Goal: Task Accomplishment & Management: Complete application form

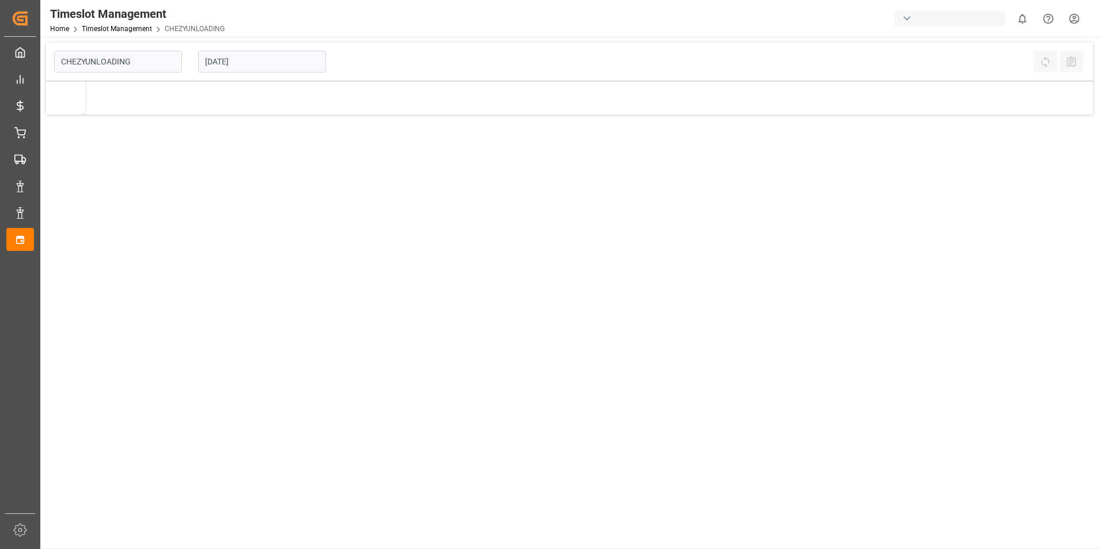
type input "Chezy Unloading"
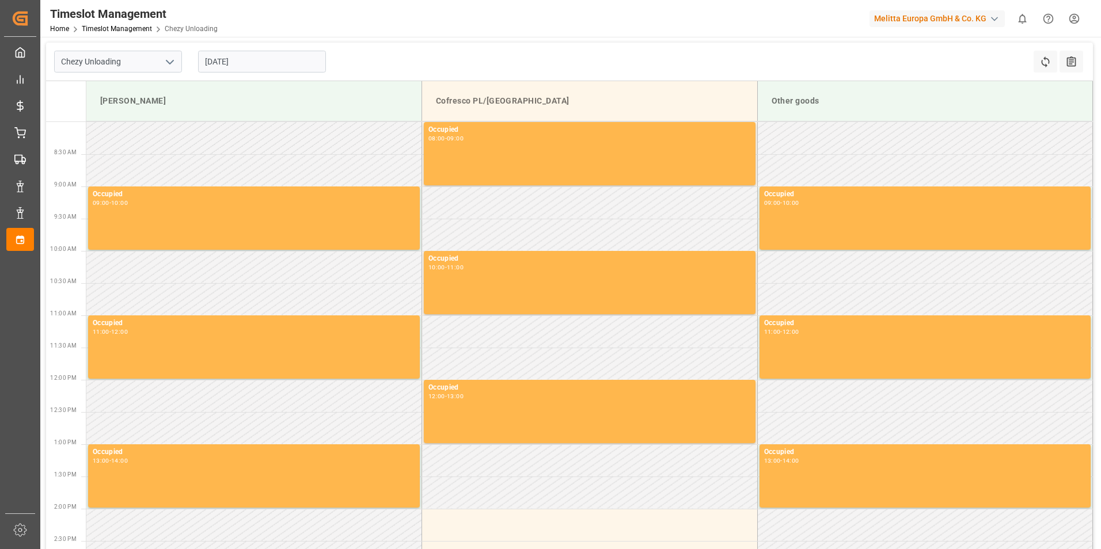
click at [234, 60] on input "[DATE]" at bounding box center [262, 62] width 128 height 22
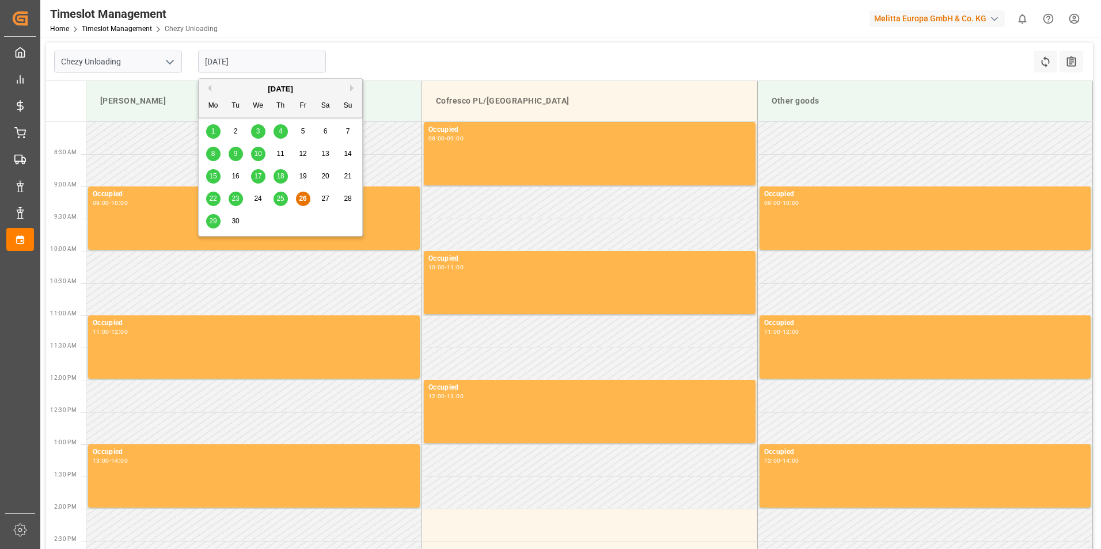
click at [229, 222] on div "30" at bounding box center [236, 222] width 14 height 14
type input "[DATE]"
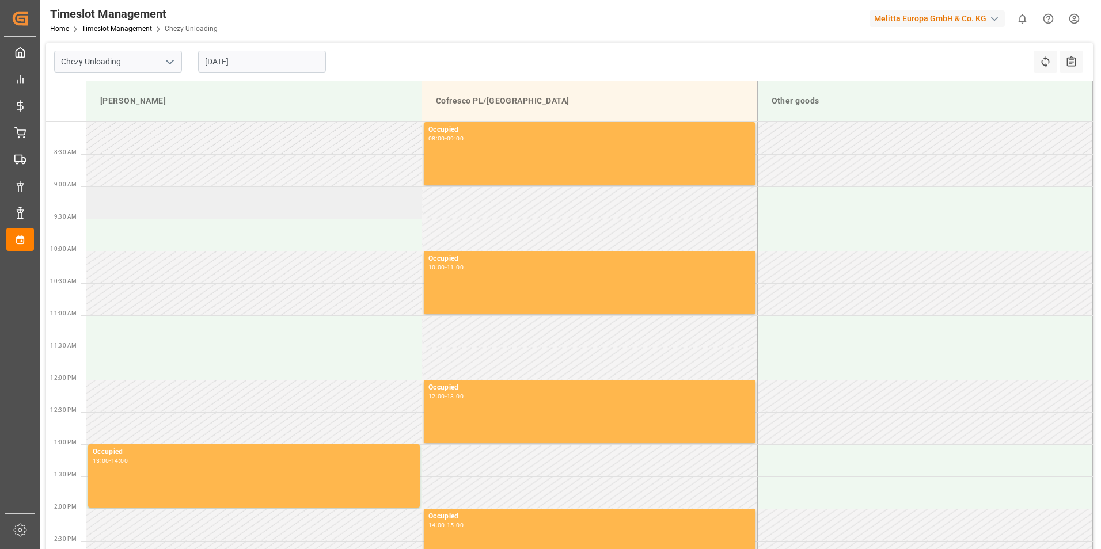
click at [192, 213] on td at bounding box center [254, 203] width 336 height 32
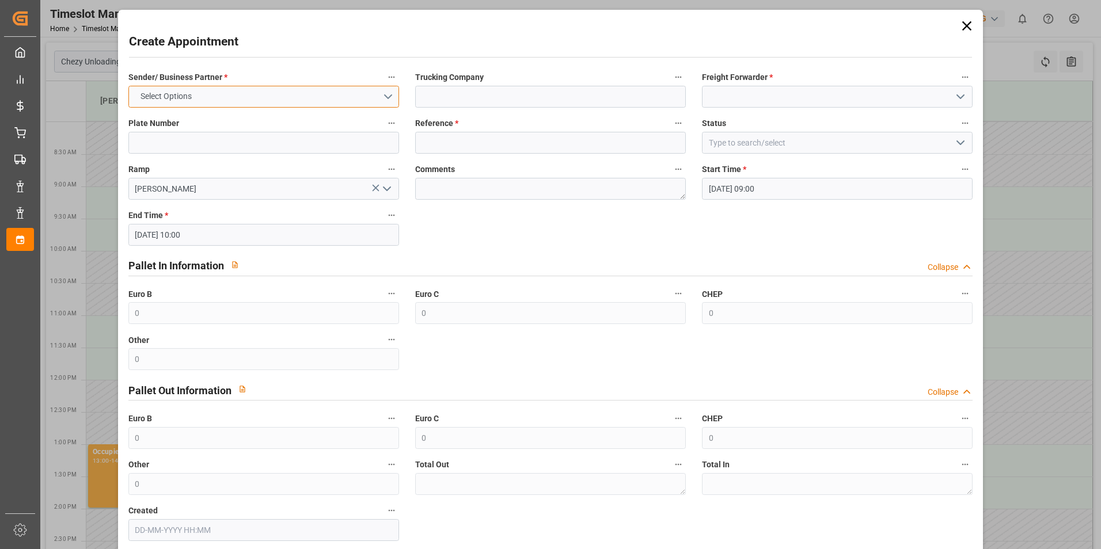
click at [389, 91] on button "Select Options" at bounding box center [263, 97] width 271 height 22
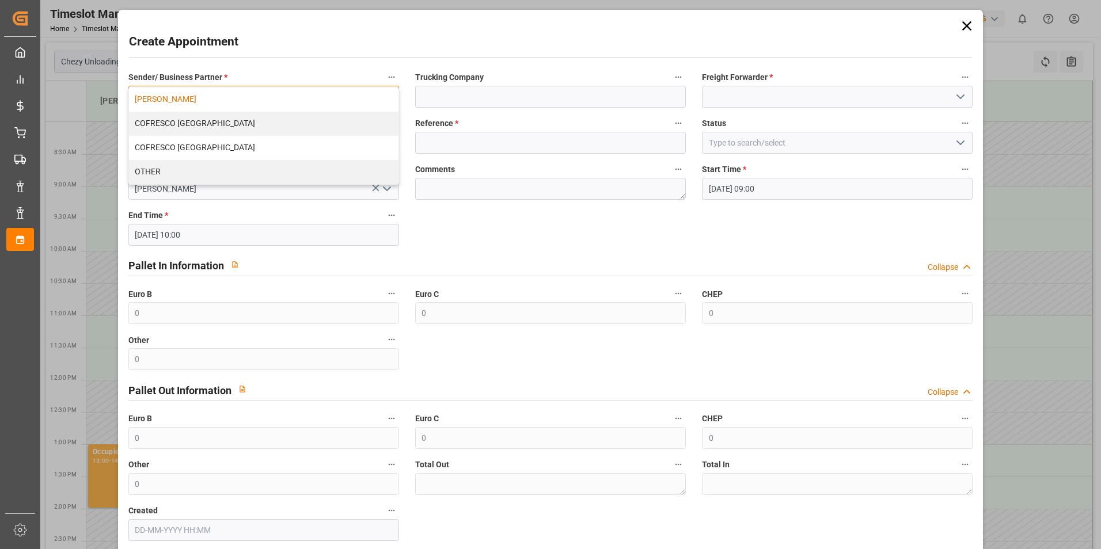
click at [192, 97] on div "[PERSON_NAME]" at bounding box center [264, 100] width 270 height 24
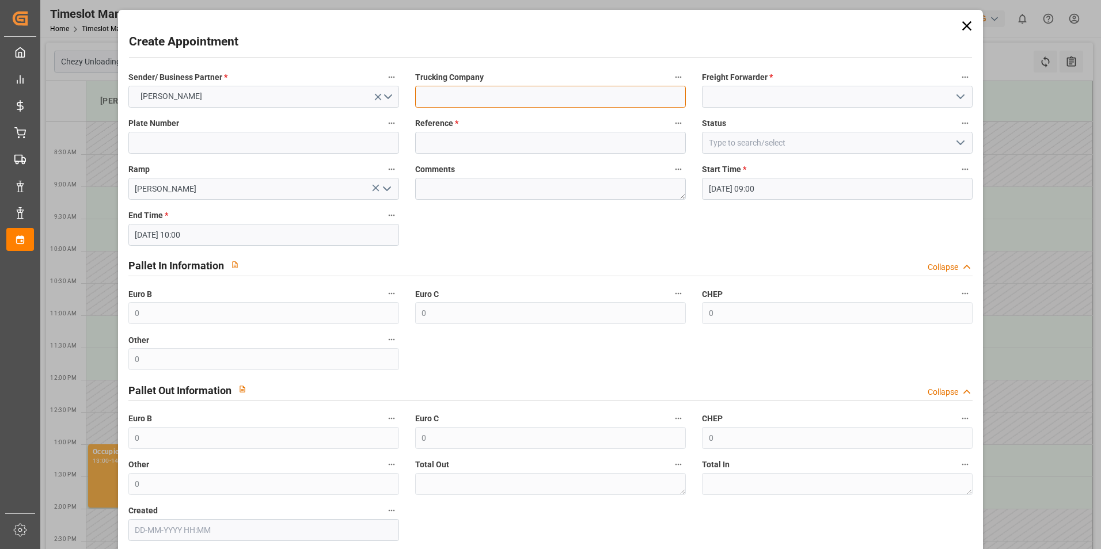
click at [523, 97] on input at bounding box center [550, 97] width 271 height 22
type input "skat"
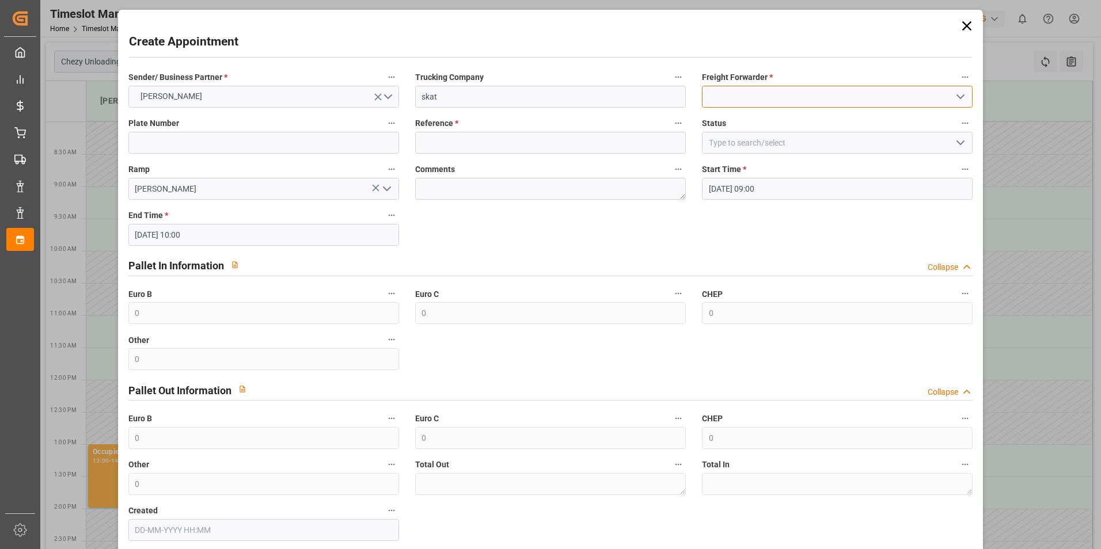
click at [769, 102] on input at bounding box center [837, 97] width 271 height 22
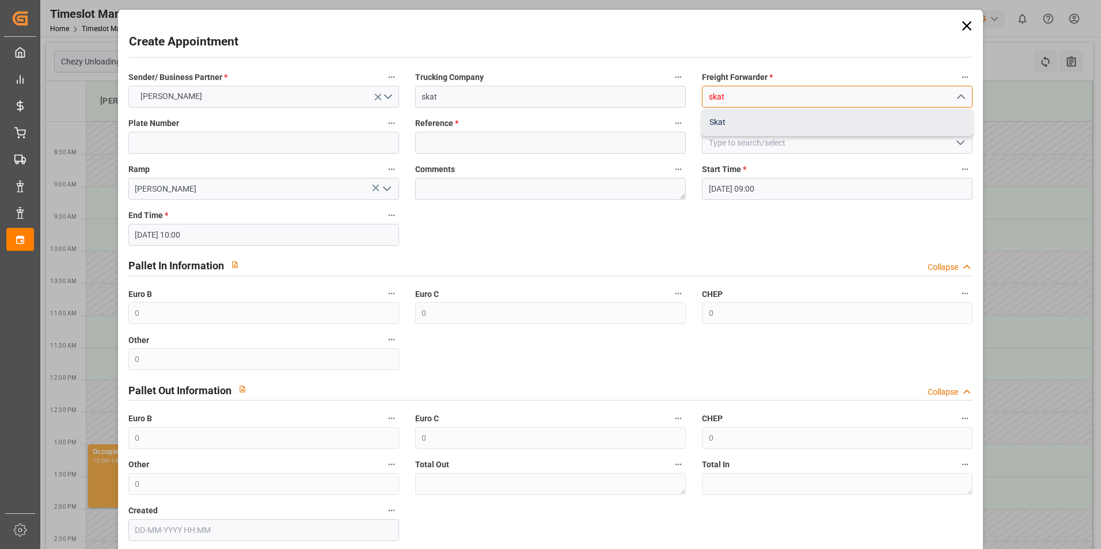
click at [739, 127] on div "Skat" at bounding box center [838, 122] width 270 height 26
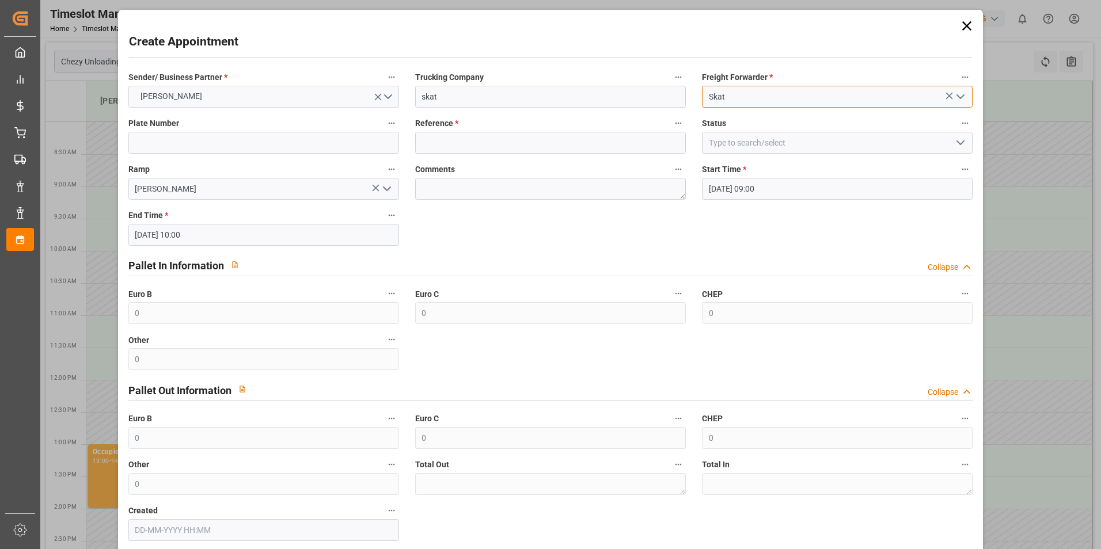
type input "Skat"
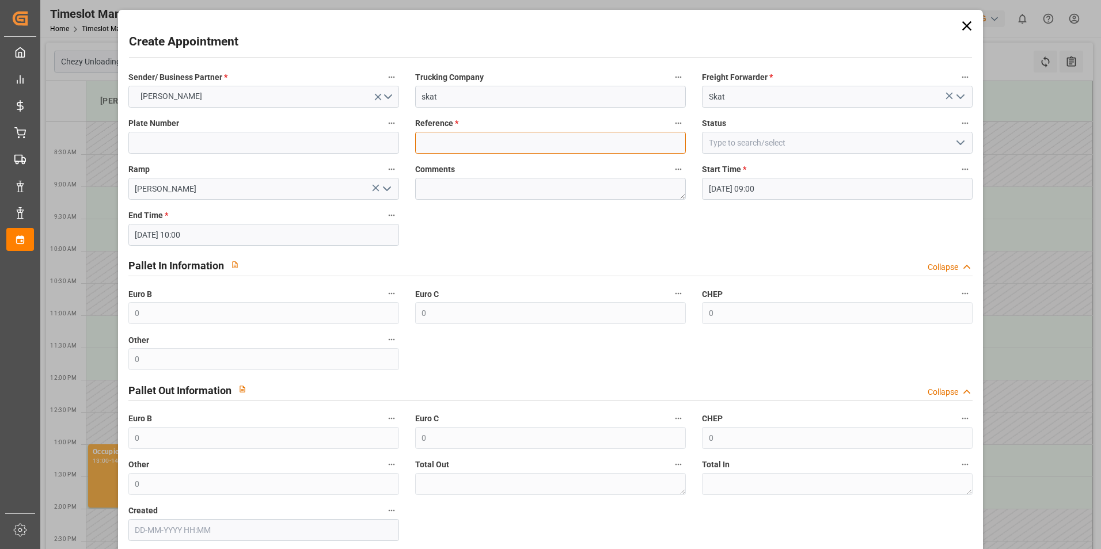
click at [512, 149] on input at bounding box center [550, 143] width 271 height 22
paste input "400053342"
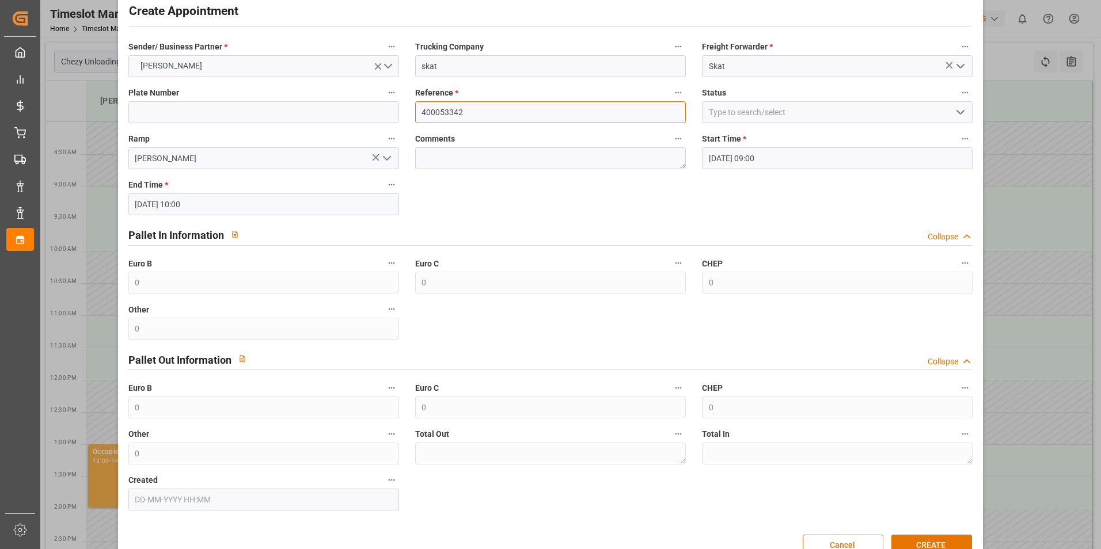
scroll to position [59, 0]
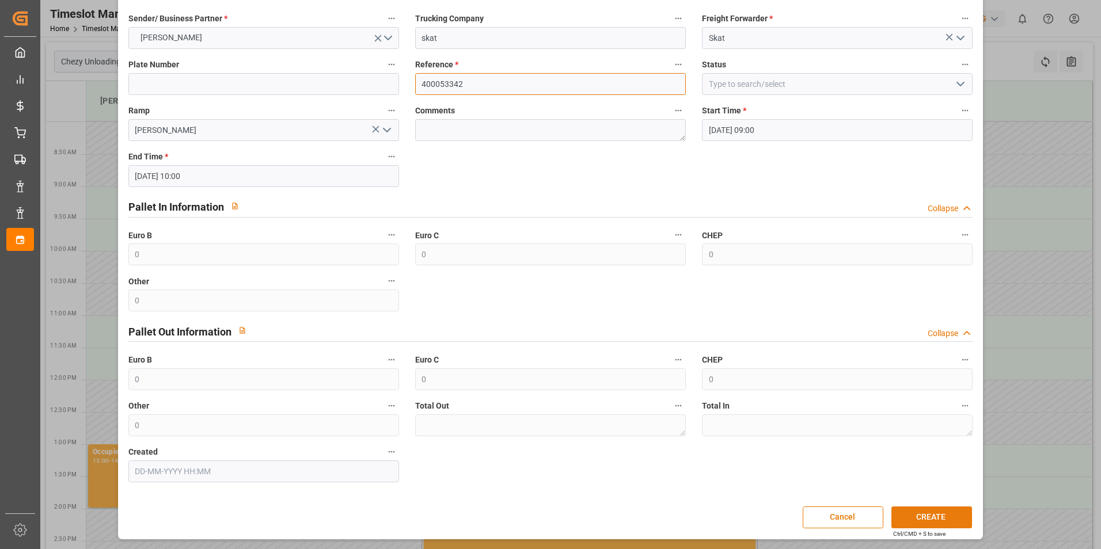
type input "400053342"
click at [912, 518] on button "CREATE" at bounding box center [932, 518] width 81 height 22
